Goal: Task Accomplishment & Management: Use online tool/utility

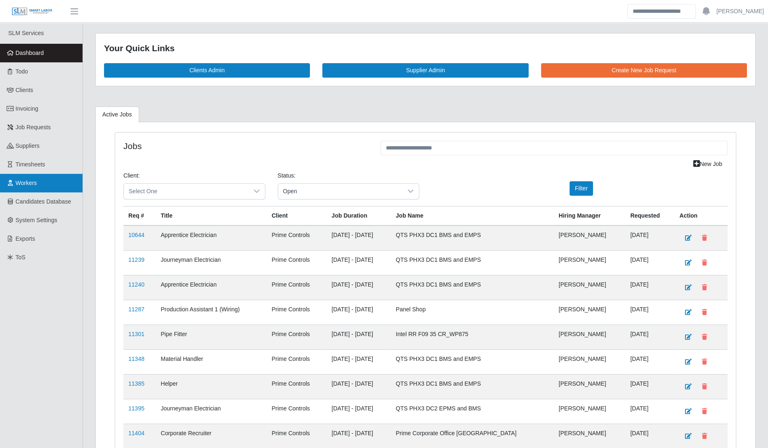
click at [29, 174] on link "Workers" at bounding box center [41, 183] width 83 height 19
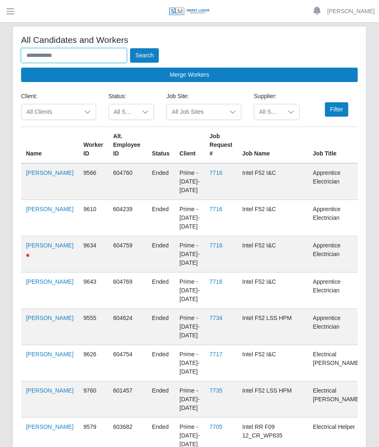
click at [59, 58] on input "text" at bounding box center [74, 55] width 106 height 14
type input "**********"
click at [290, 113] on icon at bounding box center [291, 112] width 7 height 7
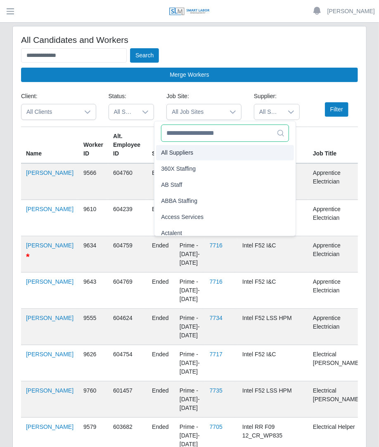
click at [228, 135] on input "text" at bounding box center [225, 133] width 128 height 17
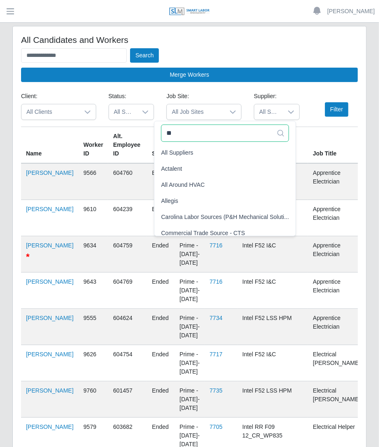
type input "*"
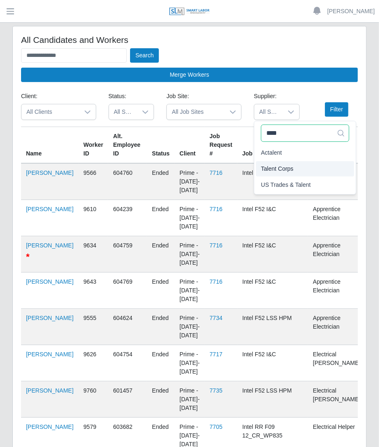
type input "****"
click at [281, 169] on span "Talent Corps" at bounding box center [277, 169] width 33 height 9
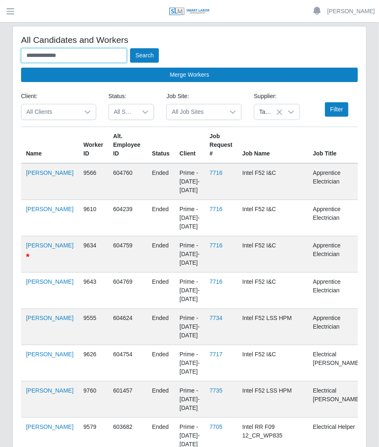
click at [95, 54] on input "**********" at bounding box center [74, 55] width 106 height 14
click at [130, 48] on button "Search" at bounding box center [144, 55] width 29 height 14
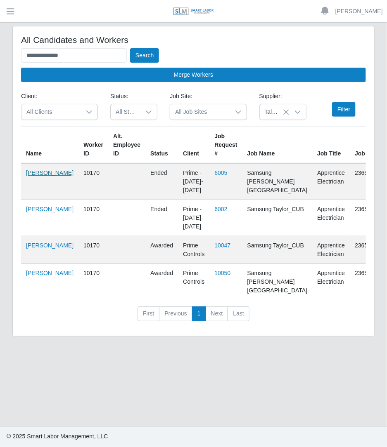
click at [36, 176] on link "Alejandro Ortiz" at bounding box center [49, 173] width 47 height 7
drag, startPoint x: 108, startPoint y: 54, endPoint x: -201, endPoint y: 93, distance: 311.7
click at [0, 93] on html "**********" at bounding box center [193, 223] width 387 height 447
click at [130, 48] on button "Search" at bounding box center [144, 55] width 29 height 14
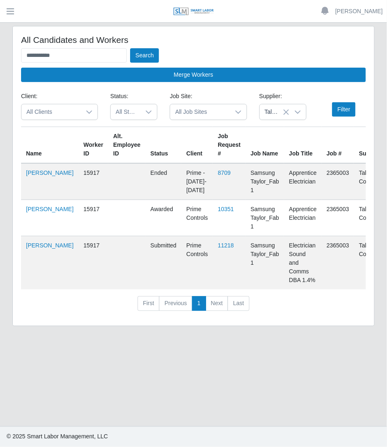
click at [21, 178] on td "Angel Nava" at bounding box center [49, 181] width 57 height 37
click at [29, 176] on link "Angel Nava" at bounding box center [49, 173] width 47 height 7
drag, startPoint x: 92, startPoint y: 58, endPoint x: -66, endPoint y: 55, distance: 158.5
click at [0, 55] on html "**********" at bounding box center [193, 223] width 387 height 447
click at [130, 48] on button "Search" at bounding box center [144, 55] width 29 height 14
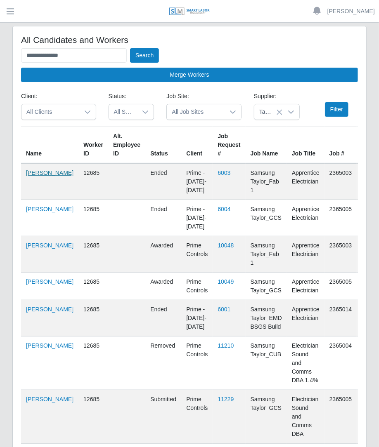
click at [41, 176] on link "Angelica Medina" at bounding box center [49, 173] width 47 height 7
drag, startPoint x: 86, startPoint y: 57, endPoint x: -72, endPoint y: 46, distance: 158.4
click at [0, 46] on html "**********" at bounding box center [189, 223] width 379 height 447
click at [130, 48] on button "Search" at bounding box center [144, 55] width 29 height 14
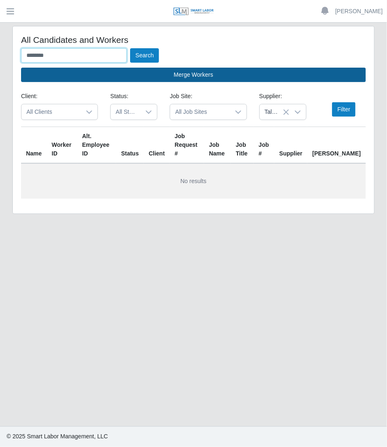
click at [130, 48] on button "Search" at bounding box center [144, 55] width 29 height 14
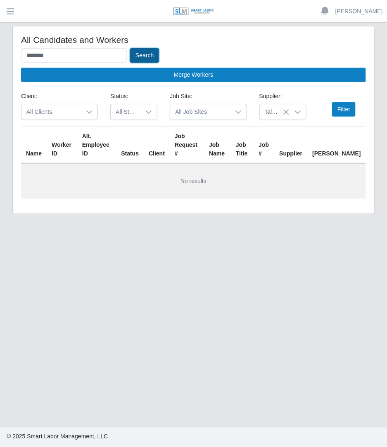
click at [141, 57] on button "Search" at bounding box center [144, 55] width 29 height 14
drag, startPoint x: 91, startPoint y: 60, endPoint x: -60, endPoint y: 57, distance: 150.7
click at [0, 57] on html "Betzaida Palacio Account Settings Logout SLM Services Dashboard Todo Clients In…" at bounding box center [193, 223] width 387 height 447
click at [130, 48] on button "Search" at bounding box center [144, 55] width 29 height 14
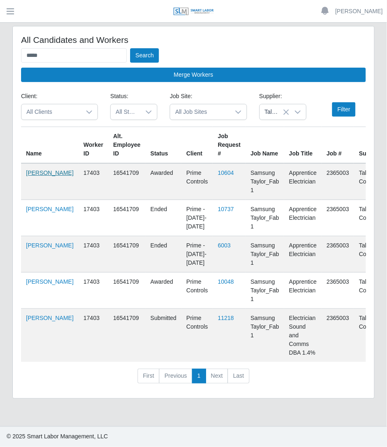
click at [28, 176] on link "Amado Ruiz" at bounding box center [49, 173] width 47 height 7
drag, startPoint x: 82, startPoint y: 54, endPoint x: -16, endPoint y: 61, distance: 97.7
click at [0, 61] on html "Betzaida Palacio Account Settings Logout SLM Services Dashboard Todo Clients In…" at bounding box center [193, 223] width 387 height 447
click at [130, 48] on button "Search" at bounding box center [144, 55] width 29 height 14
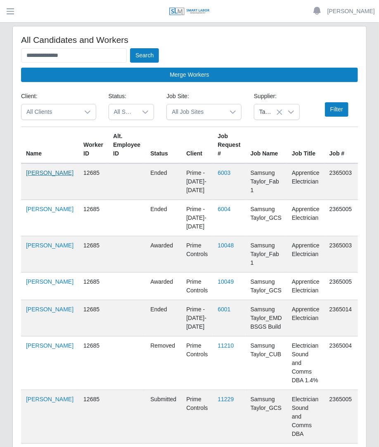
click at [32, 176] on link "Angelica Medina" at bounding box center [49, 173] width 47 height 7
click at [92, 54] on input "**********" at bounding box center [74, 55] width 106 height 14
type input "*"
click at [130, 48] on button "Search" at bounding box center [144, 55] width 29 height 14
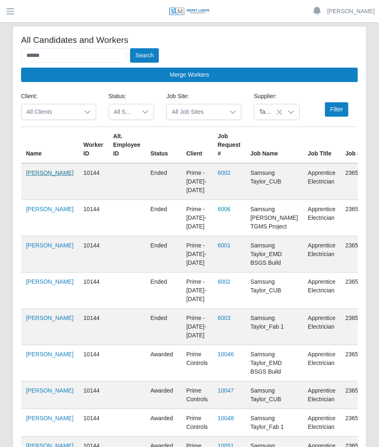
click at [33, 176] on link "Billy Espinoza" at bounding box center [49, 173] width 47 height 7
drag, startPoint x: 111, startPoint y: 57, endPoint x: -109, endPoint y: 78, distance: 221.5
click at [0, 78] on html "Betzaida Palacio Account Settings Logout SLM Services Dashboard Todo Clients In…" at bounding box center [189, 223] width 379 height 447
click at [130, 48] on button "Search" at bounding box center [144, 55] width 29 height 14
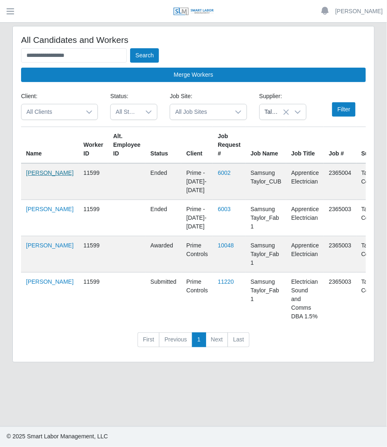
click at [40, 175] on link "Christopher Chavez" at bounding box center [49, 173] width 47 height 7
drag, startPoint x: 83, startPoint y: 59, endPoint x: -46, endPoint y: 42, distance: 130.3
click at [0, 42] on html "**********" at bounding box center [193, 223] width 387 height 447
click at [130, 48] on button "Search" at bounding box center [144, 55] width 29 height 14
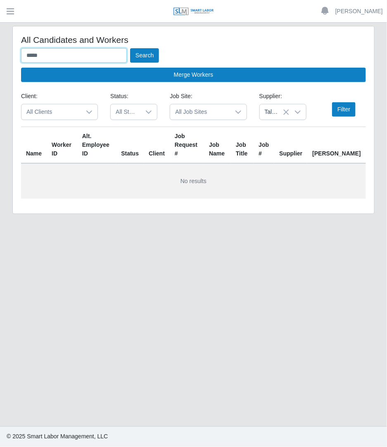
click at [130, 48] on button "Search" at bounding box center [144, 55] width 29 height 14
type input "*"
click at [130, 48] on button "Search" at bounding box center [144, 55] width 29 height 14
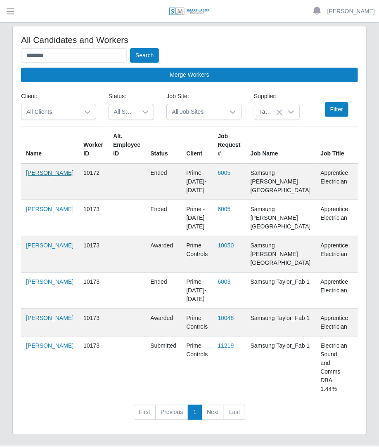
click at [39, 176] on link "Adrian Sandoval" at bounding box center [49, 173] width 47 height 7
click at [39, 249] on link "Dario Sandoval" at bounding box center [49, 245] width 47 height 7
drag, startPoint x: 83, startPoint y: 59, endPoint x: -72, endPoint y: 67, distance: 155.0
click at [0, 67] on html "Betzaida Palacio Account Settings Logout SLM Services Dashboard Todo Clients In…" at bounding box center [189, 223] width 379 height 447
click at [130, 48] on button "Search" at bounding box center [144, 55] width 29 height 14
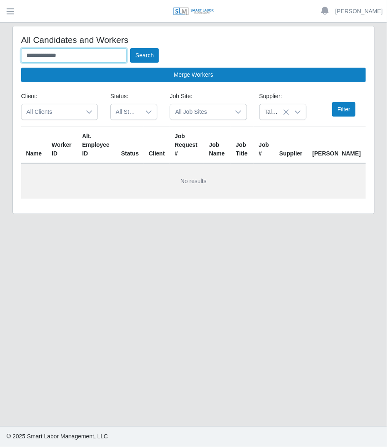
click at [130, 48] on button "Search" at bounding box center [144, 55] width 29 height 14
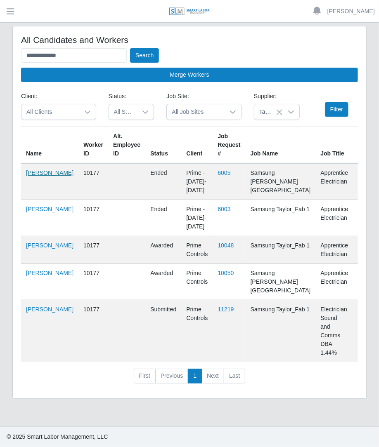
click at [35, 175] on link "Gustavo Davila" at bounding box center [49, 173] width 47 height 7
drag, startPoint x: 102, startPoint y: 44, endPoint x: -31, endPoint y: 61, distance: 134.8
click at [0, 61] on html "**********" at bounding box center [189, 223] width 379 height 447
drag, startPoint x: 81, startPoint y: 57, endPoint x: -5, endPoint y: 65, distance: 85.8
click at [0, 65] on html "**********" at bounding box center [189, 223] width 379 height 447
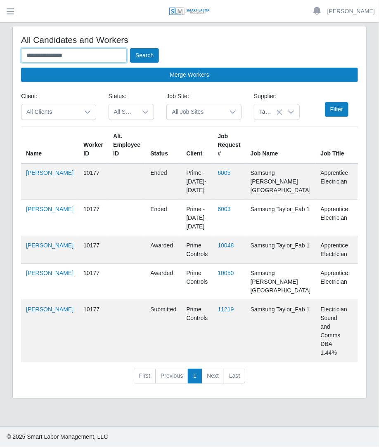
click at [130, 48] on button "Search" at bounding box center [144, 55] width 29 height 14
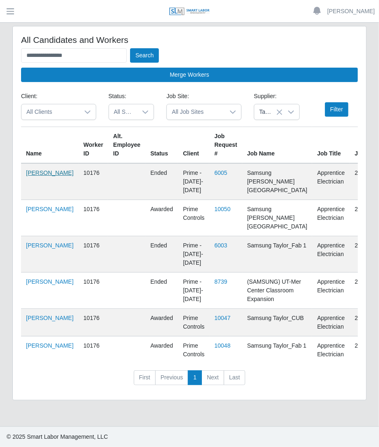
click at [29, 176] on link "Heriberto Garcia" at bounding box center [49, 173] width 47 height 7
click at [35, 176] on link "Heriberto Garcia" at bounding box center [49, 173] width 47 height 7
drag, startPoint x: 83, startPoint y: 59, endPoint x: -161, endPoint y: 67, distance: 244.5
click at [0, 67] on html "**********" at bounding box center [189, 223] width 379 height 447
click at [130, 48] on button "Search" at bounding box center [144, 55] width 29 height 14
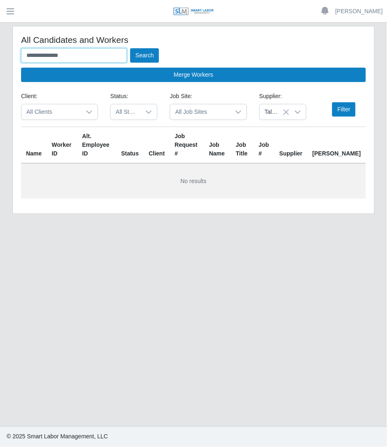
click at [130, 48] on button "Search" at bounding box center [144, 55] width 29 height 14
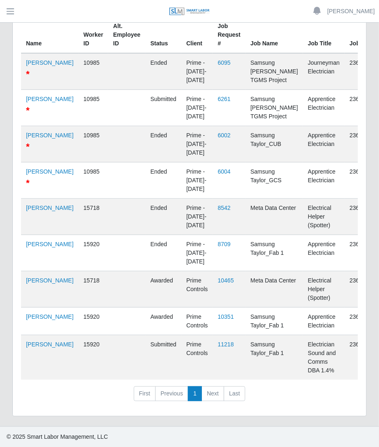
scroll to position [152, 0]
click at [246, 351] on td "Samsung Taylor_Fab 1" at bounding box center [274, 358] width 57 height 45
click at [38, 241] on link "Javier Pinero" at bounding box center [49, 244] width 47 height 7
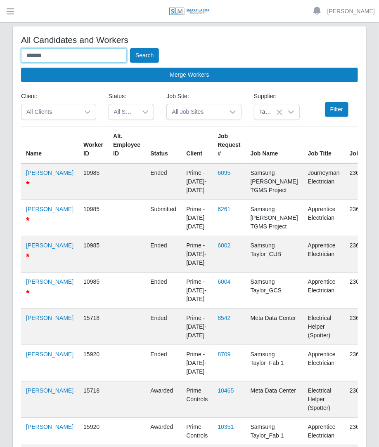
click at [79, 58] on input "******" at bounding box center [74, 55] width 106 height 14
click at [130, 48] on button "Search" at bounding box center [144, 55] width 29 height 14
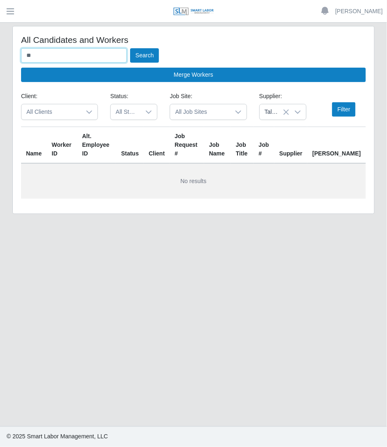
type input "*"
click at [130, 48] on button "Search" at bounding box center [144, 55] width 29 height 14
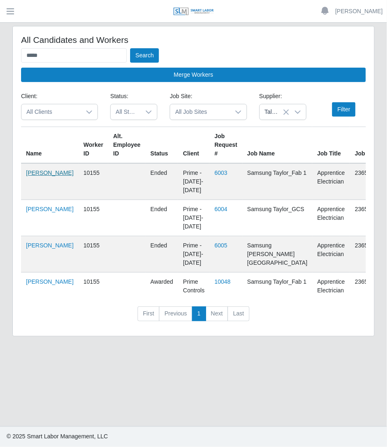
click at [35, 176] on link "Carlos Veliz" at bounding box center [49, 173] width 47 height 7
click at [77, 56] on input "*****" at bounding box center [74, 55] width 106 height 14
type input "*"
click at [130, 48] on button "Search" at bounding box center [144, 55] width 29 height 14
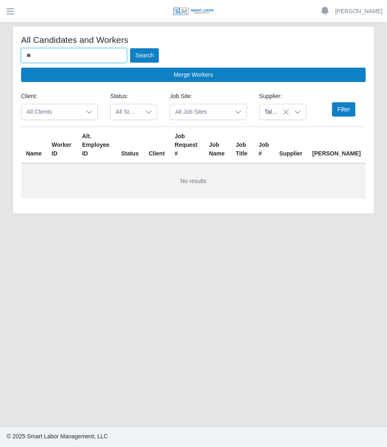
type input "*"
click at [130, 48] on button "Search" at bounding box center [144, 55] width 29 height 14
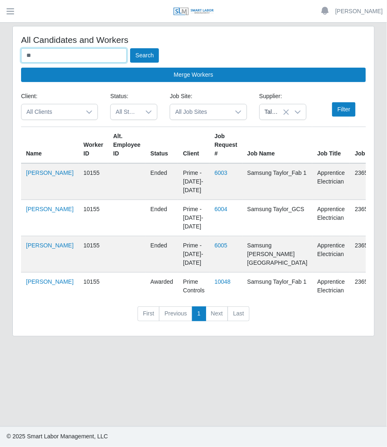
type input "*"
click at [130, 48] on button "Search" at bounding box center [144, 55] width 29 height 14
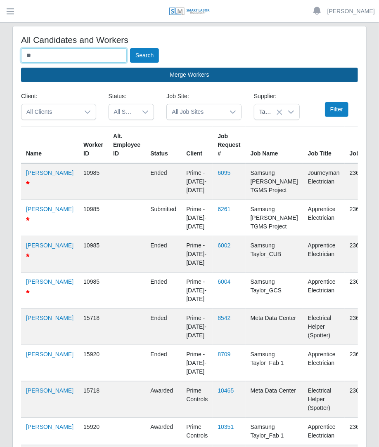
type input "*"
click at [130, 48] on button "Search" at bounding box center [144, 55] width 29 height 14
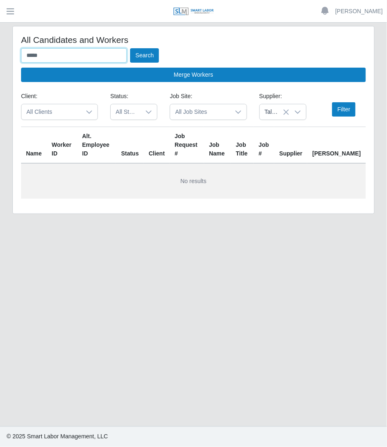
click at [81, 54] on input "*****" at bounding box center [74, 55] width 106 height 14
type input "*"
click at [130, 48] on button "Search" at bounding box center [144, 55] width 29 height 14
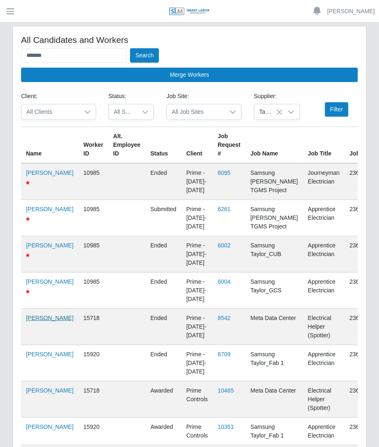
click at [36, 322] on link "Javier Campos" at bounding box center [49, 318] width 47 height 7
drag, startPoint x: 106, startPoint y: 54, endPoint x: -114, endPoint y: 60, distance: 220.9
click at [0, 60] on html "Betzaida Palacio Account Settings Logout SLM Services Dashboard Todo Clients In…" at bounding box center [189, 223] width 379 height 447
click at [130, 48] on button "Search" at bounding box center [144, 55] width 29 height 14
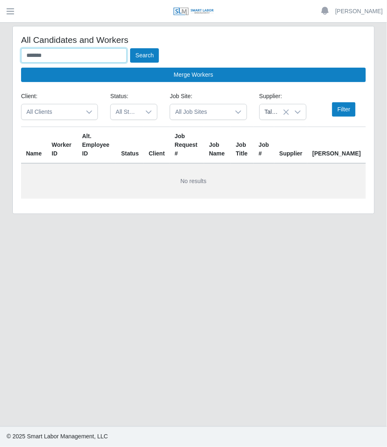
drag, startPoint x: 92, startPoint y: 59, endPoint x: -37, endPoint y: 75, distance: 129.4
click at [0, 75] on html "Betzaida Palacio Account Settings Logout SLM Services Dashboard Todo Clients In…" at bounding box center [193, 223] width 387 height 447
type input "******"
click at [130, 48] on button "Search" at bounding box center [144, 55] width 29 height 14
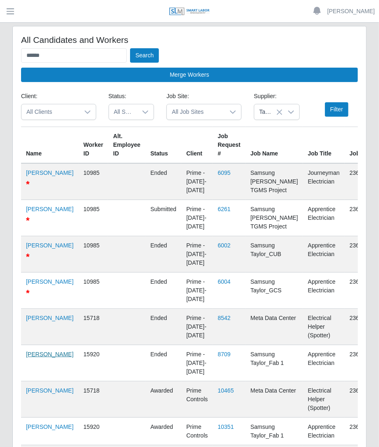
click at [34, 358] on link "Javier Pinero" at bounding box center [49, 354] width 47 height 7
click at [290, 114] on icon at bounding box center [291, 112] width 7 height 7
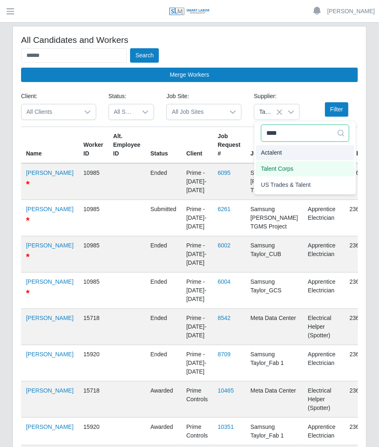
click at [326, 137] on input "****" at bounding box center [305, 133] width 88 height 17
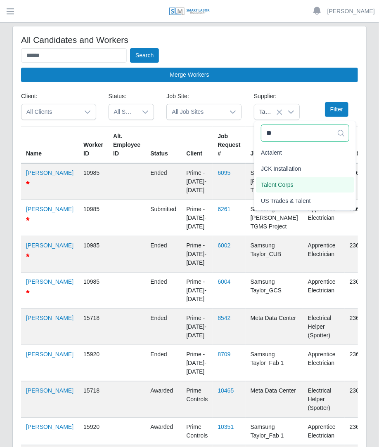
type input "*"
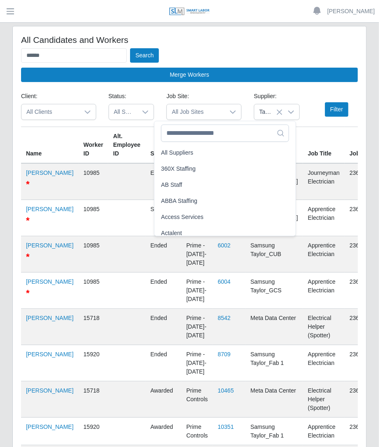
click at [280, 113] on icon at bounding box center [279, 112] width 7 height 7
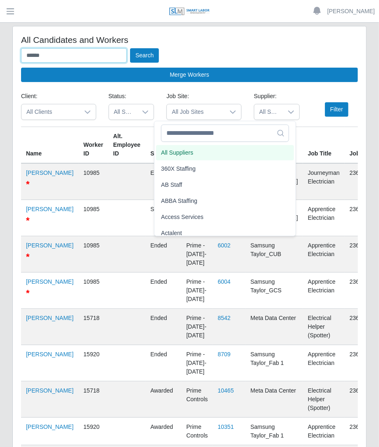
drag, startPoint x: 68, startPoint y: 55, endPoint x: -101, endPoint y: 73, distance: 169.8
click at [0, 73] on html "Betzaida Palacio Account Settings Logout SLM Services Dashboard Todo Clients In…" at bounding box center [189, 223] width 379 height 447
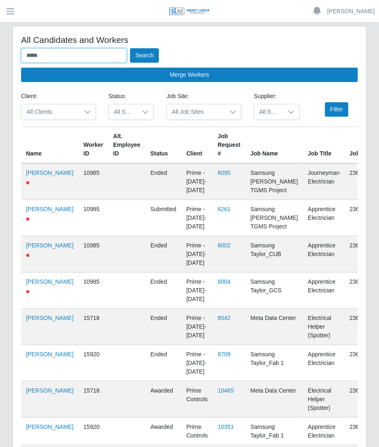
type input "*****"
click at [130, 48] on button "Search" at bounding box center [144, 55] width 29 height 14
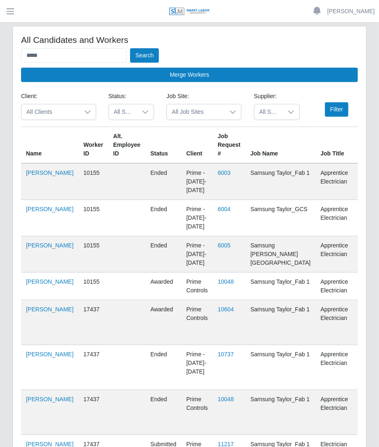
click at [358, 246] on div "All Candidates and Workers ***** Search Merge Workers Client: All Clients Statu…" at bounding box center [189, 279] width 353 height 507
click at [33, 172] on link "Carlos Veliz" at bounding box center [49, 173] width 47 height 7
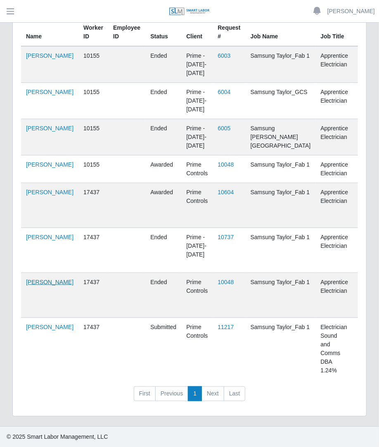
click at [35, 286] on link "Javier Veliz Rodriguez" at bounding box center [49, 282] width 47 height 7
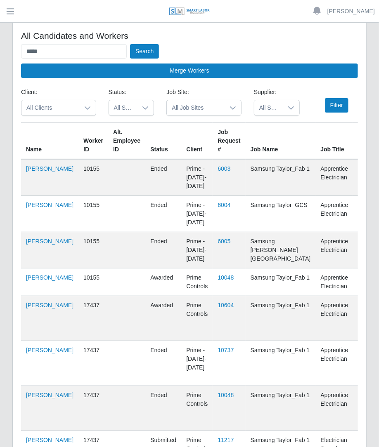
scroll to position [0, 0]
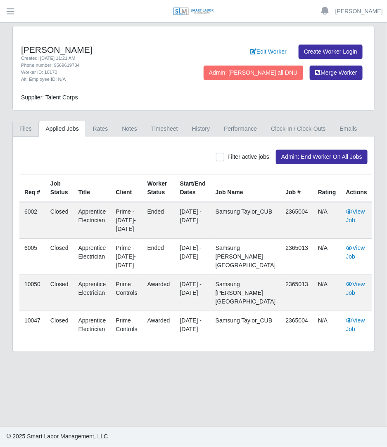
click at [32, 129] on link "Files" at bounding box center [25, 129] width 26 height 16
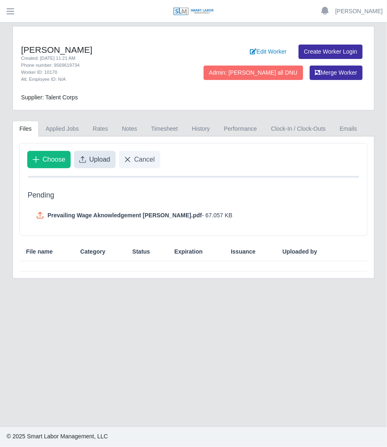
click at [89, 165] on button "Upload" at bounding box center [95, 159] width 42 height 17
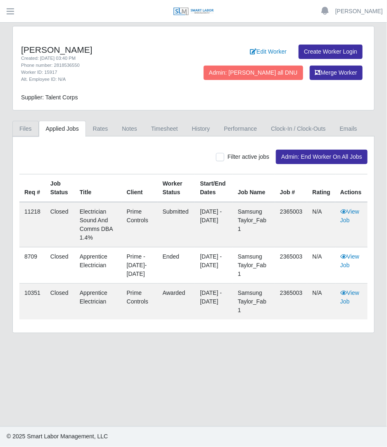
click at [29, 125] on link "Files" at bounding box center [25, 129] width 26 height 16
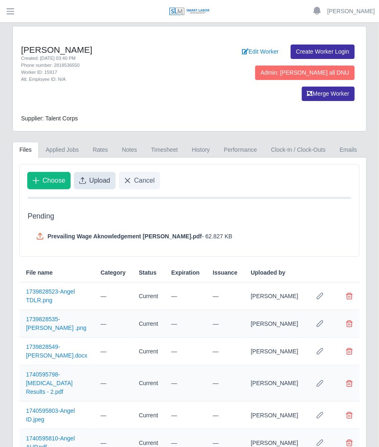
click at [98, 176] on span "Upload" at bounding box center [99, 181] width 21 height 10
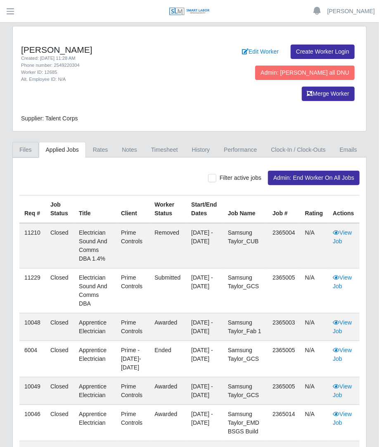
click at [25, 142] on link "Files" at bounding box center [25, 150] width 26 height 16
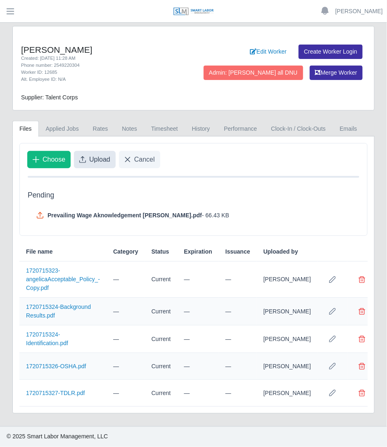
click at [87, 164] on button "Upload" at bounding box center [95, 159] width 42 height 17
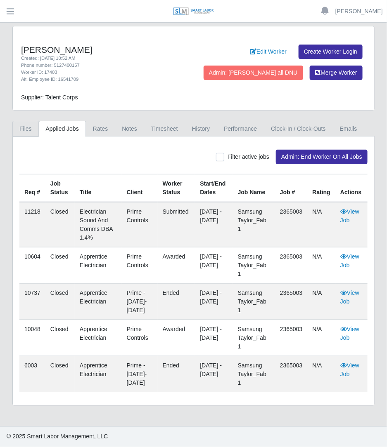
click at [25, 132] on link "Files" at bounding box center [25, 129] width 26 height 16
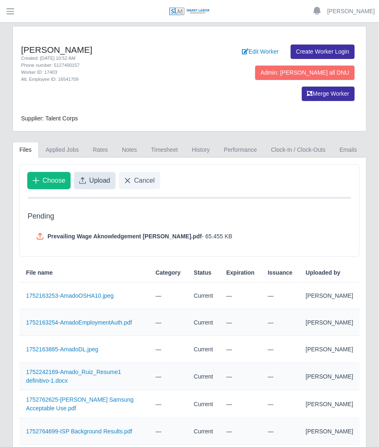
click at [93, 176] on span "Upload" at bounding box center [99, 181] width 21 height 10
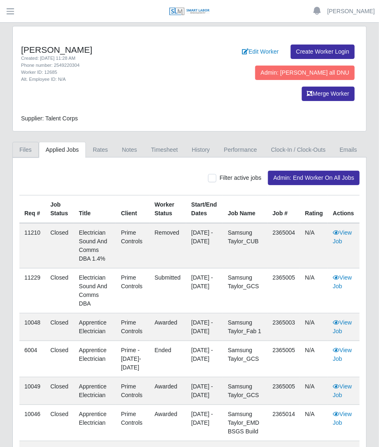
click at [22, 142] on link "Files" at bounding box center [25, 150] width 26 height 16
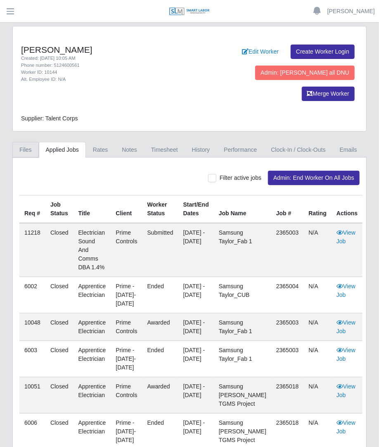
click at [32, 142] on link "Files" at bounding box center [25, 150] width 26 height 16
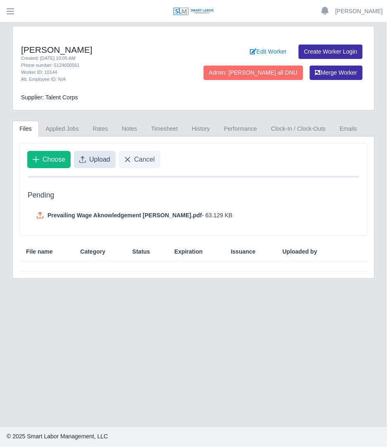
click at [99, 160] on span "Upload" at bounding box center [99, 160] width 21 height 10
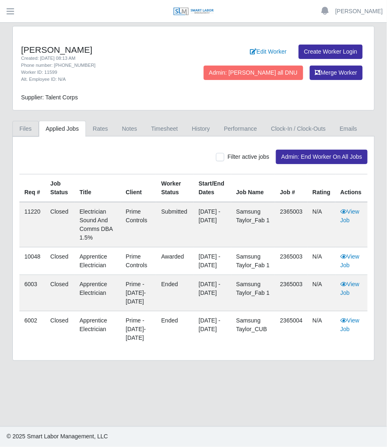
click at [25, 125] on link "Files" at bounding box center [25, 129] width 26 height 16
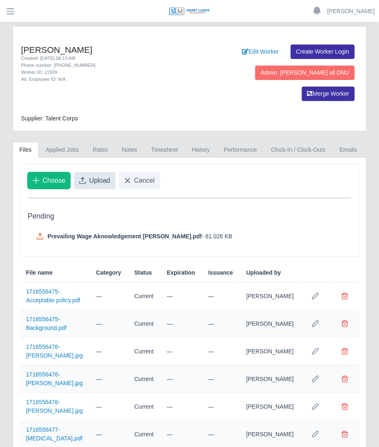
click at [95, 176] on span "Upload" at bounding box center [99, 181] width 21 height 10
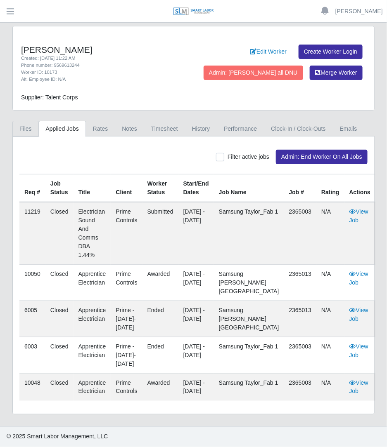
click at [33, 128] on link "Files" at bounding box center [25, 129] width 26 height 16
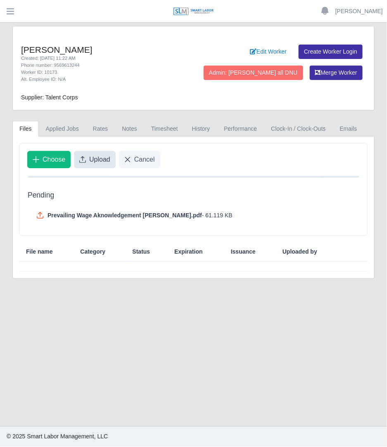
click at [92, 162] on span "Upload" at bounding box center [99, 160] width 21 height 10
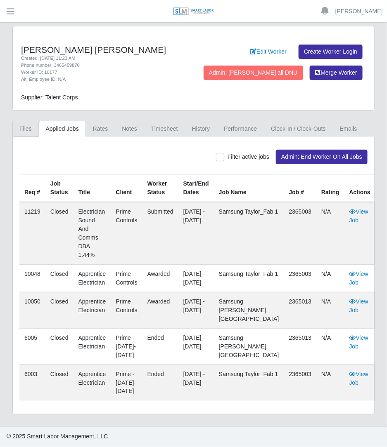
click at [33, 127] on link "Files" at bounding box center [25, 129] width 26 height 16
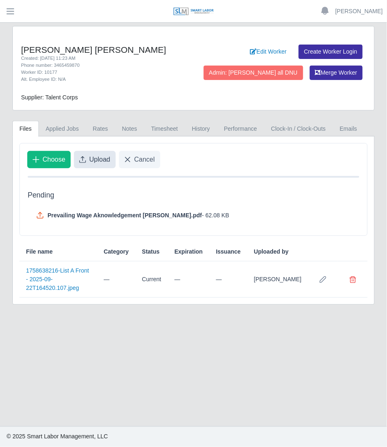
click at [92, 163] on span "Upload" at bounding box center [99, 160] width 21 height 10
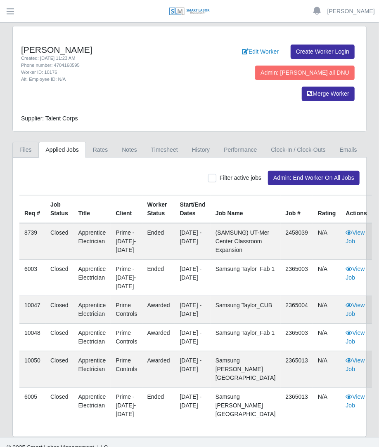
click at [21, 142] on link "Files" at bounding box center [25, 150] width 26 height 16
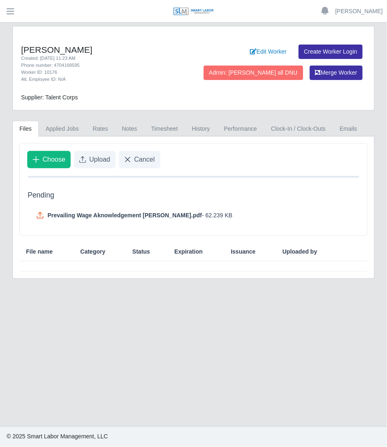
click at [97, 168] on div "Choose Upload Cancel" at bounding box center [193, 160] width 347 height 32
click at [97, 166] on button "Upload" at bounding box center [95, 159] width 42 height 17
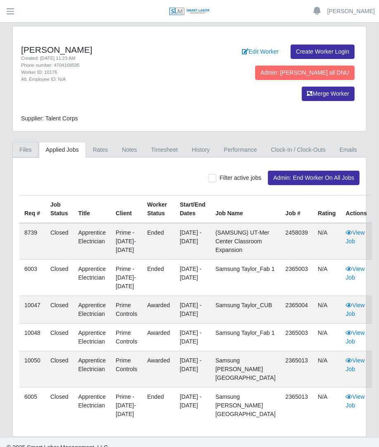
click at [31, 142] on link "Files" at bounding box center [25, 150] width 26 height 16
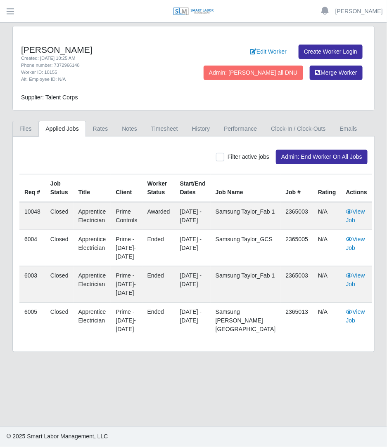
click at [33, 132] on link "Files" at bounding box center [25, 129] width 26 height 16
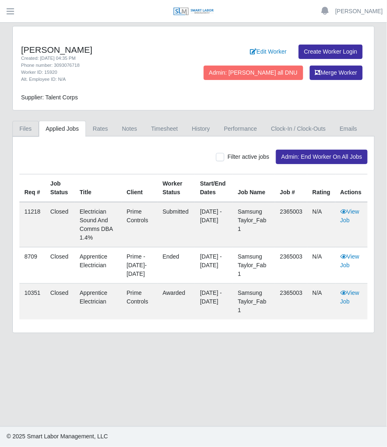
click at [24, 133] on link "Files" at bounding box center [25, 129] width 26 height 16
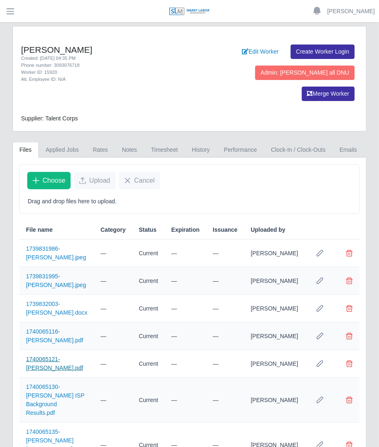
click at [68, 356] on link "1740065121-[PERSON_NAME].pdf" at bounding box center [54, 363] width 57 height 15
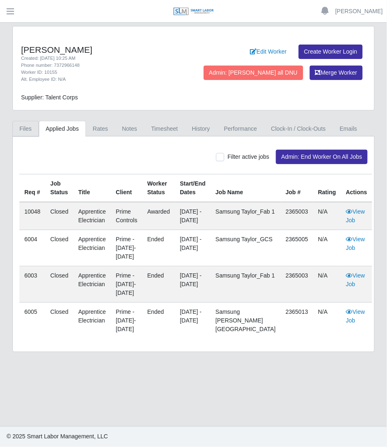
click at [33, 125] on link "Files" at bounding box center [25, 129] width 26 height 16
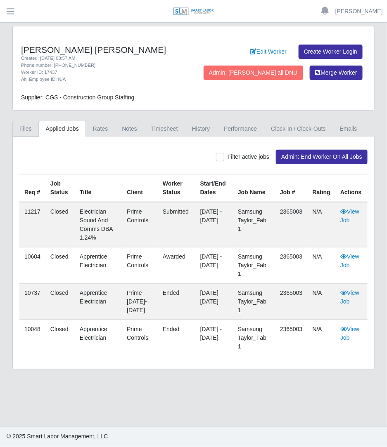
click at [26, 125] on link "Files" at bounding box center [25, 129] width 26 height 16
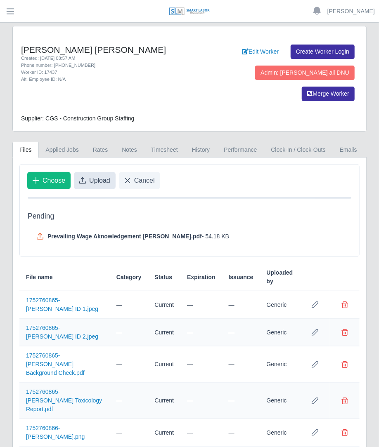
click at [101, 176] on span "Upload" at bounding box center [99, 181] width 21 height 10
